Goal: Task Accomplishment & Management: Manage account settings

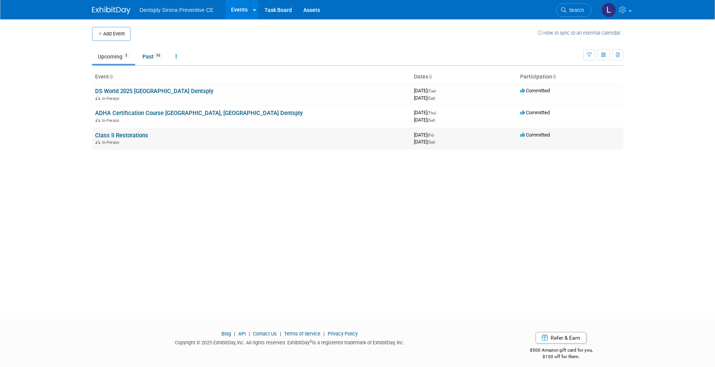
click at [141, 137] on link "Class II Restorations" at bounding box center [121, 135] width 53 height 7
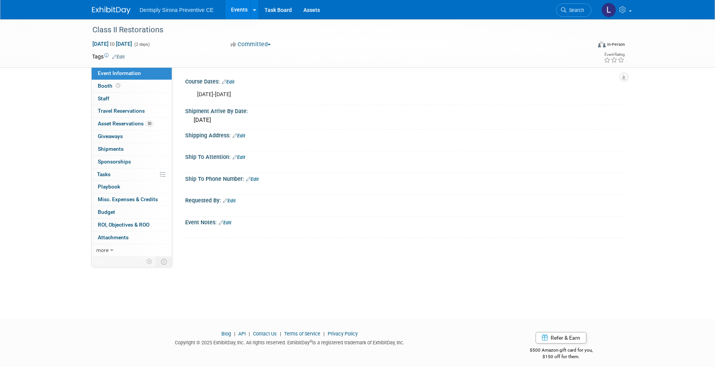
drag, startPoint x: 241, startPoint y: 136, endPoint x: 226, endPoint y: 145, distance: 17.4
click at [241, 136] on link "Edit" at bounding box center [239, 135] width 13 height 5
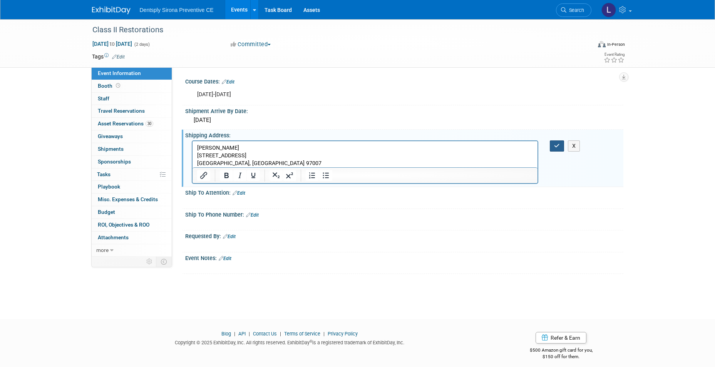
click at [551, 146] on button "button" at bounding box center [557, 146] width 14 height 11
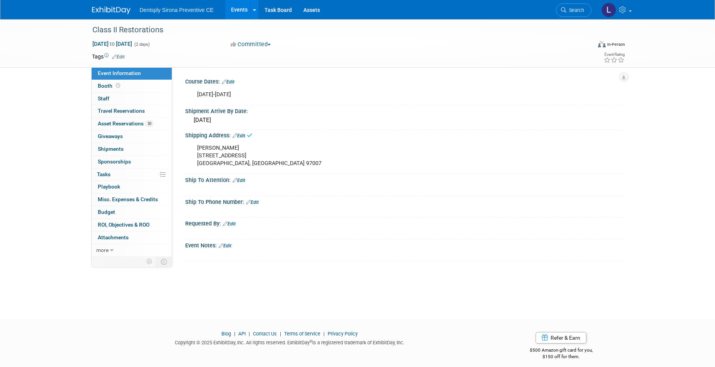
click at [241, 178] on link "Edit" at bounding box center [239, 180] width 13 height 5
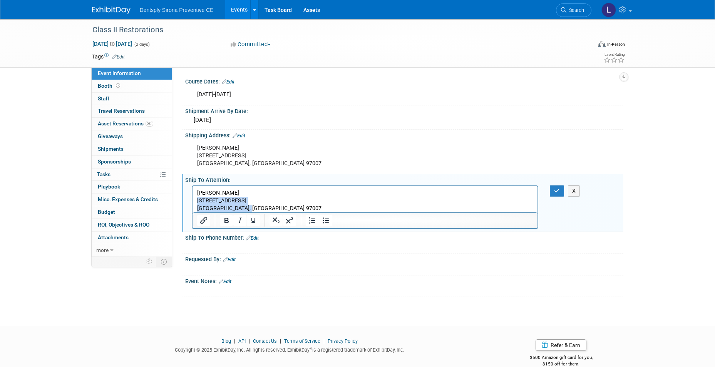
drag, startPoint x: 254, startPoint y: 209, endPoint x: 195, endPoint y: 200, distance: 60.3
click at [195, 200] on html "[PERSON_NAME] [STREET_ADDRESS] [GEOGRAPHIC_DATA], OR 97007" at bounding box center [364, 199] width 345 height 26
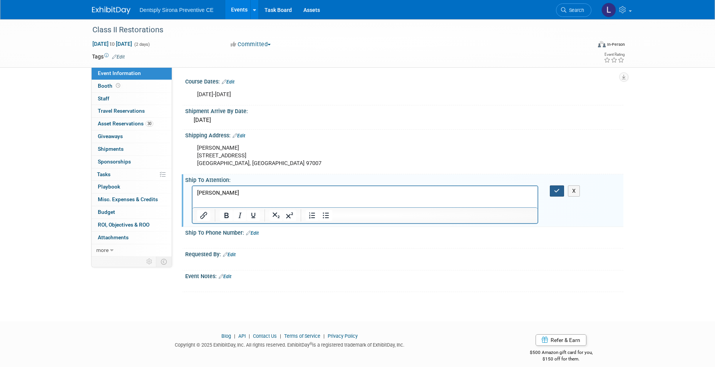
click at [557, 191] on icon "button" at bounding box center [557, 190] width 6 height 5
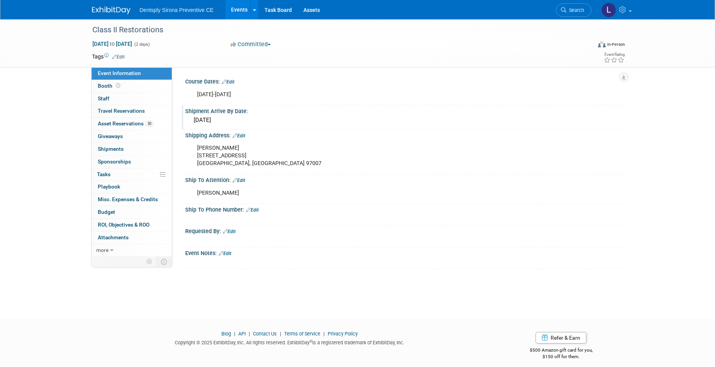
click at [212, 122] on div "[DATE]" at bounding box center [404, 120] width 427 height 12
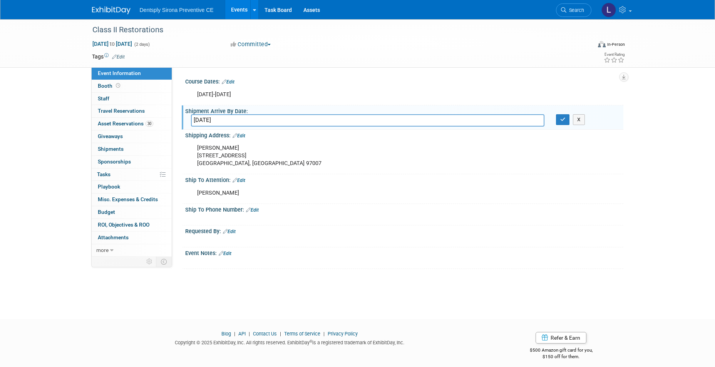
drag, startPoint x: 230, startPoint y: 119, endPoint x: 216, endPoint y: 120, distance: 14.3
click at [216, 120] on input "[DATE]" at bounding box center [367, 120] width 353 height 12
type input "[DATE]"
click at [562, 122] on icon "button" at bounding box center [562, 119] width 5 height 5
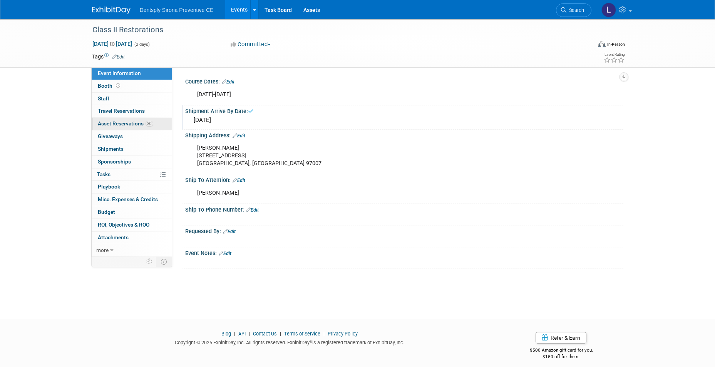
click at [129, 124] on span "Asset Reservations 30" at bounding box center [125, 124] width 55 height 6
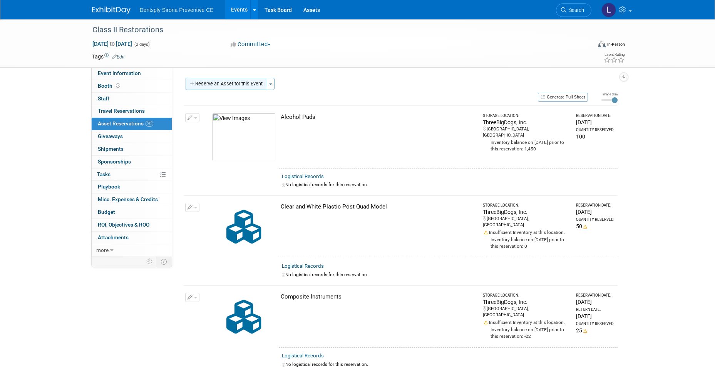
click at [225, 80] on button "Reserve an Asset for this Event" at bounding box center [227, 84] width 82 height 12
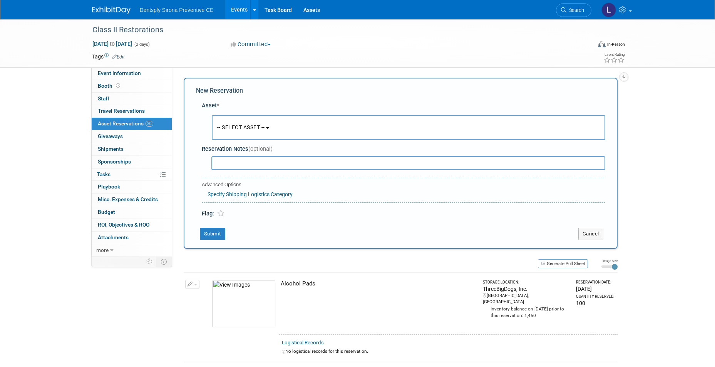
scroll to position [7, 0]
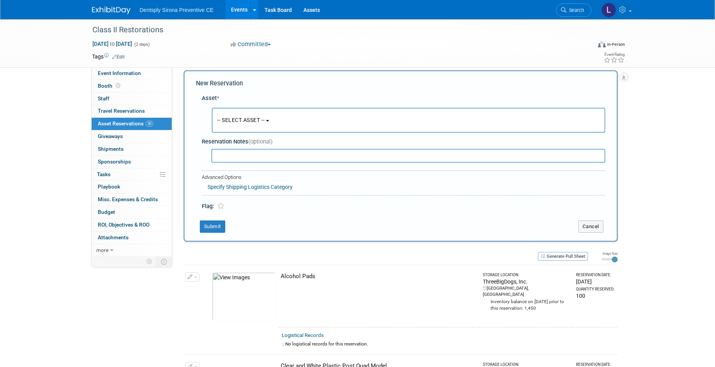
click at [238, 132] on button "-- SELECT ASSET --" at bounding box center [408, 120] width 393 height 25
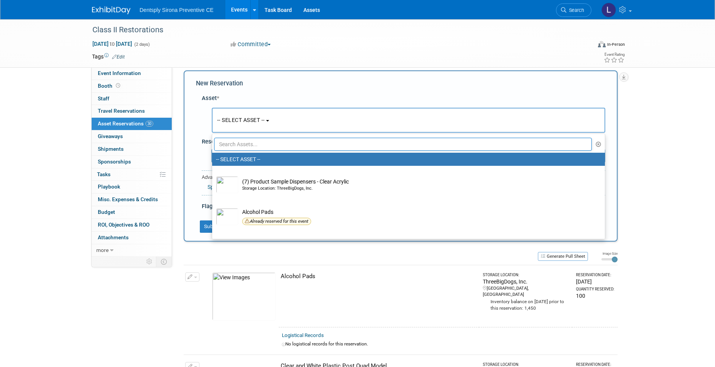
click at [238, 148] on input "text" at bounding box center [403, 144] width 378 height 13
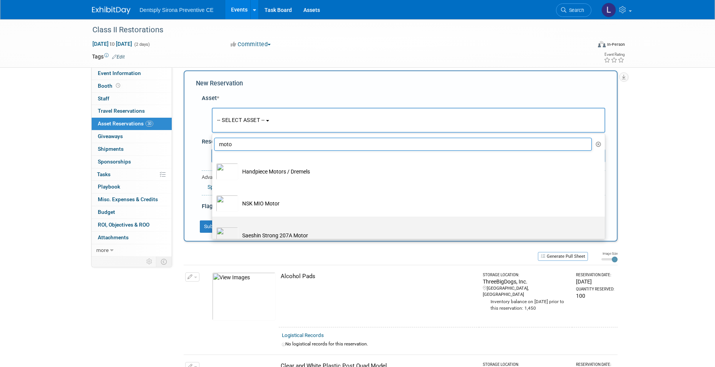
type input "moto"
click at [270, 236] on td "Saeshin Strong 207A Motor" at bounding box center [413, 235] width 351 height 17
click at [213, 226] on input "Saeshin Strong 207A Motor" at bounding box center [210, 223] width 5 height 5
select select "10719002"
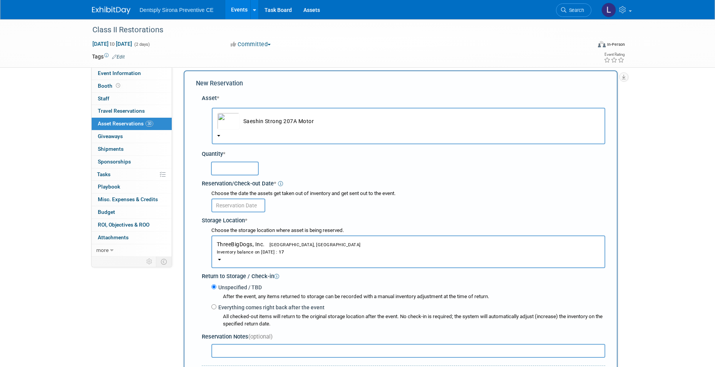
click at [224, 121] on img "button" at bounding box center [228, 121] width 22 height 17
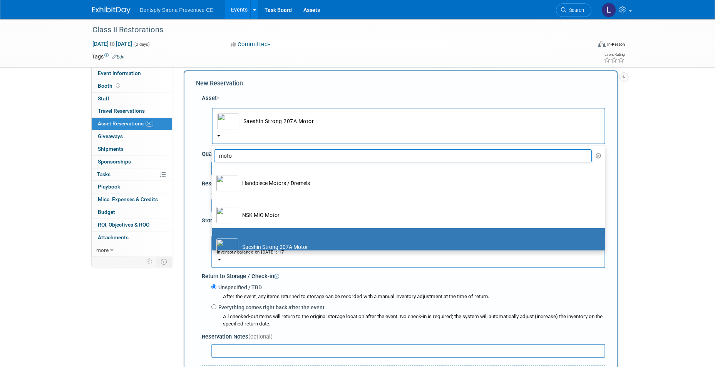
click at [258, 124] on td "Saeshin Strong 207A Motor" at bounding box center [419, 121] width 360 height 17
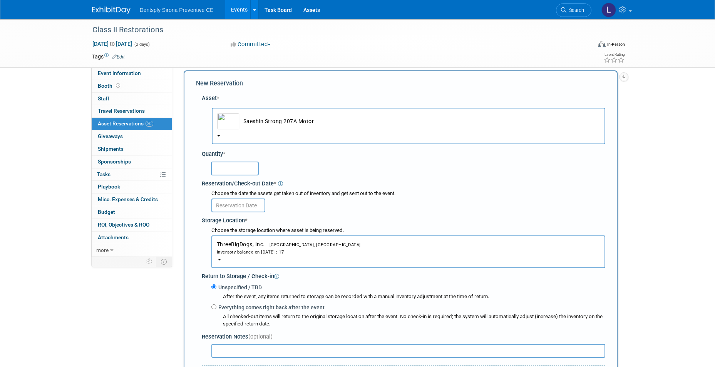
click at [236, 166] on input "text" at bounding box center [235, 169] width 48 height 14
type input "17"
click at [281, 177] on div "17" at bounding box center [404, 168] width 401 height 18
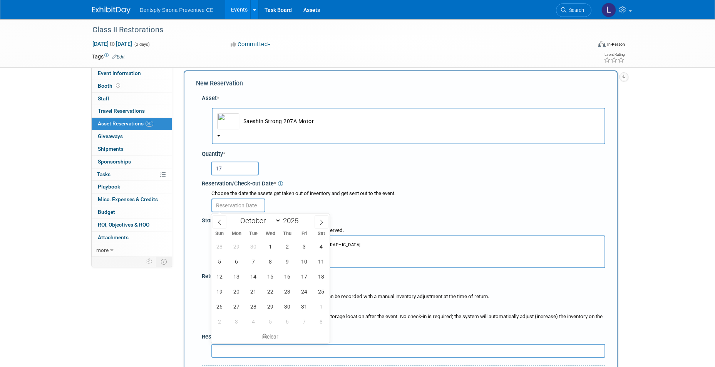
click at [245, 207] on input "text" at bounding box center [238, 206] width 54 height 14
click at [218, 225] on span at bounding box center [220, 222] width 14 height 13
select select "8"
click at [238, 295] on span "22" at bounding box center [236, 291] width 15 height 15
type input "[DATE]"
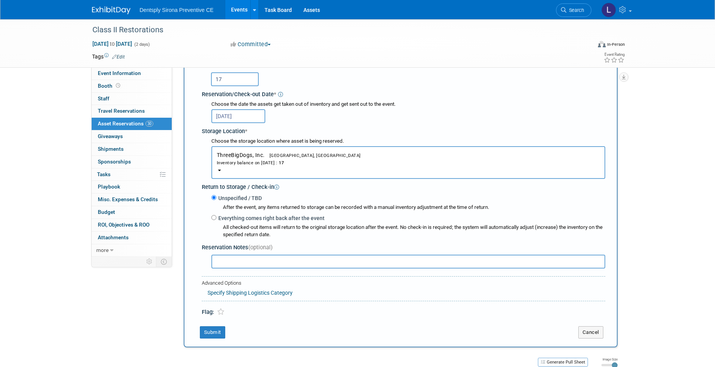
scroll to position [123, 0]
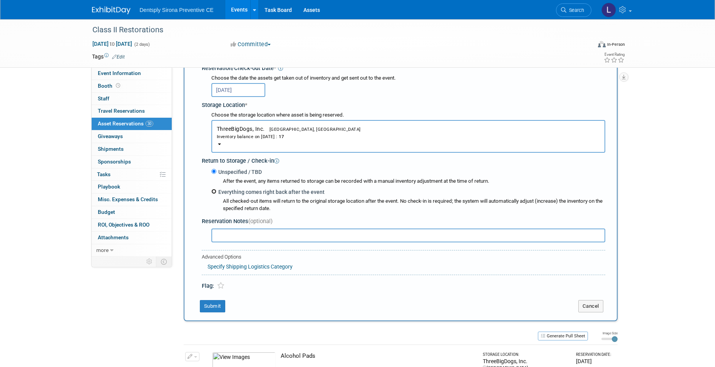
click at [214, 193] on input "Everything comes right back after the event" at bounding box center [213, 191] width 5 height 5
radio input "true"
select select "9"
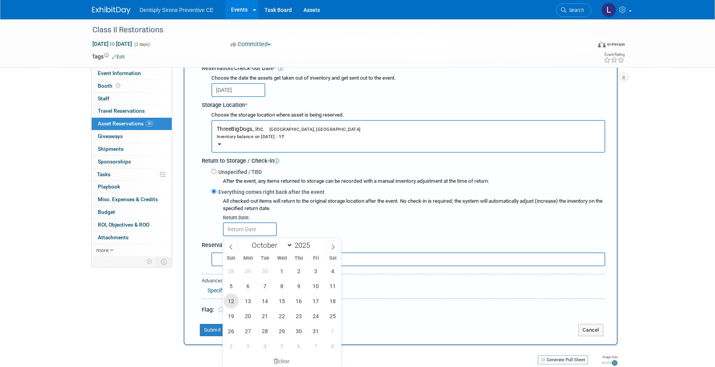
click at [236, 301] on span "12" at bounding box center [231, 301] width 15 height 15
type input "[DATE]"
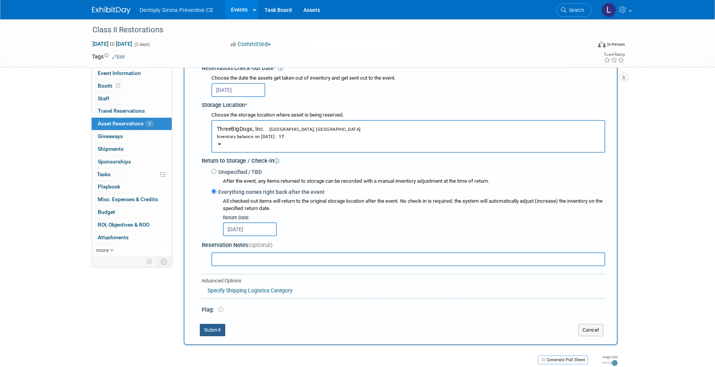
click at [212, 331] on button "Submit" at bounding box center [212, 330] width 25 height 12
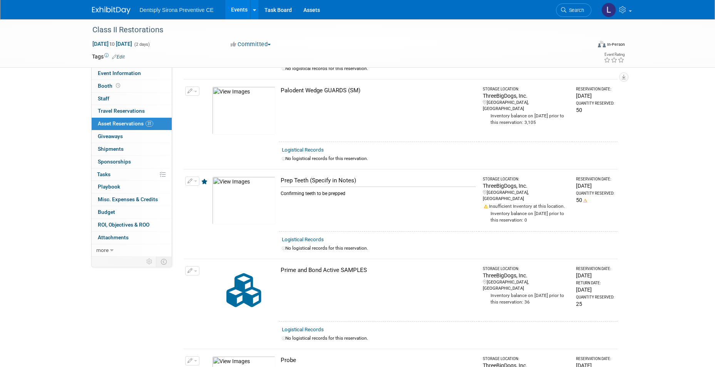
scroll to position [2069, 0]
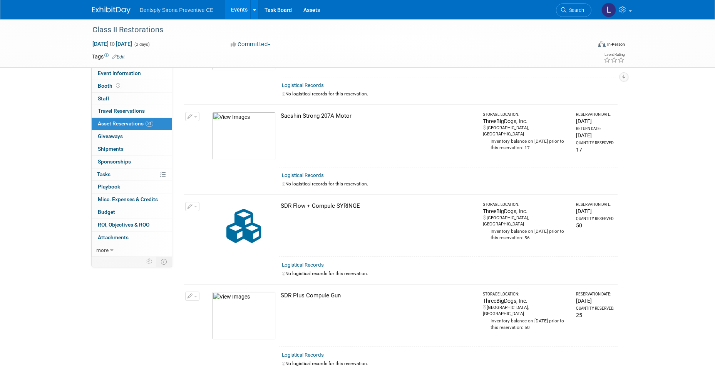
click at [196, 206] on span "button" at bounding box center [195, 207] width 3 height 2
click at [430, 220] on td "SDR Flow + Compule SYRINGE" at bounding box center [379, 226] width 201 height 62
